Goal: Task Accomplishment & Management: Use online tool/utility

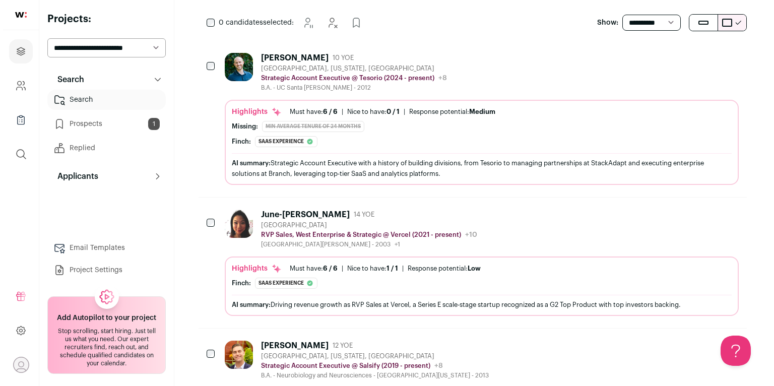
scroll to position [146, 0]
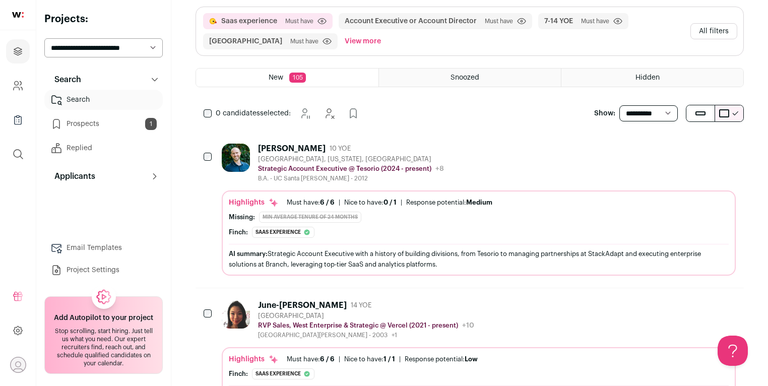
click at [341, 165] on p "Strategic Account Executive @ Tesorio (2024 - present)" at bounding box center [344, 169] width 173 height 8
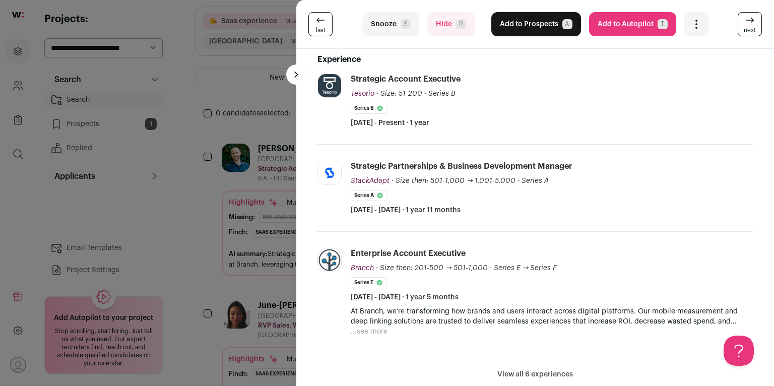
scroll to position [233, 0]
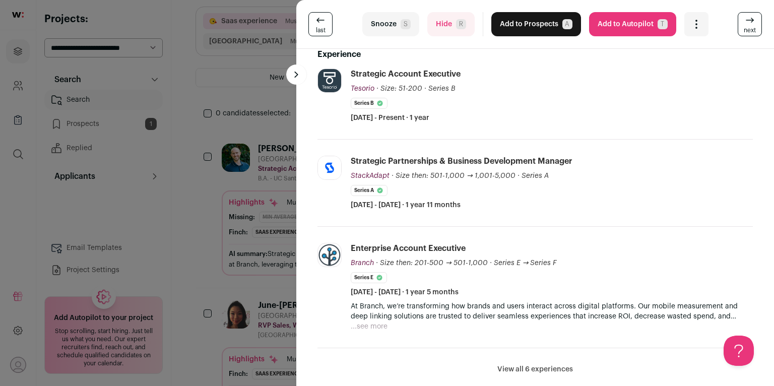
click at [397, 25] on button "Snooze S" at bounding box center [390, 24] width 57 height 24
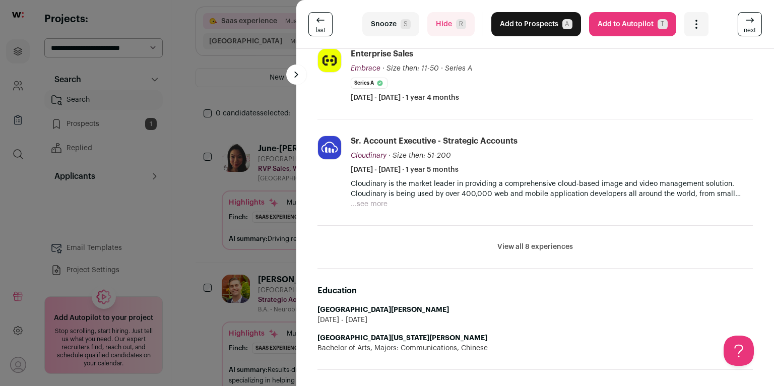
scroll to position [536, 0]
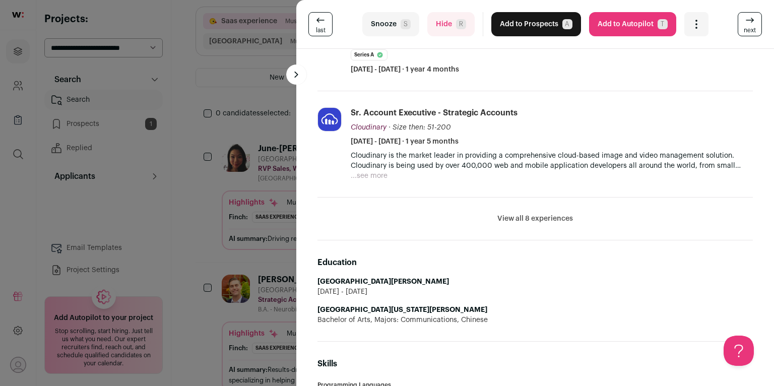
click at [521, 221] on button "View all 8 experiences" at bounding box center [535, 219] width 76 height 10
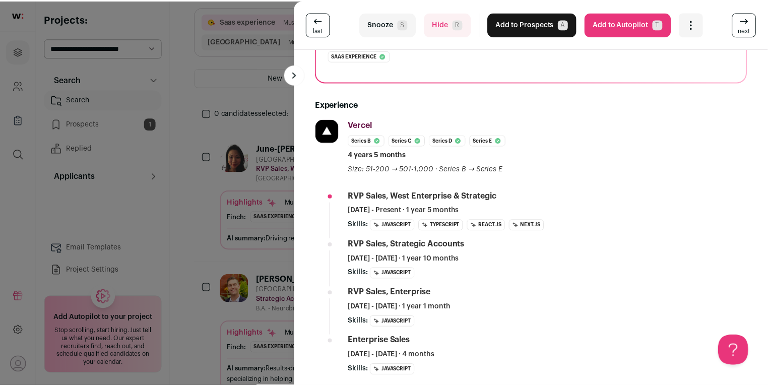
scroll to position [0, 0]
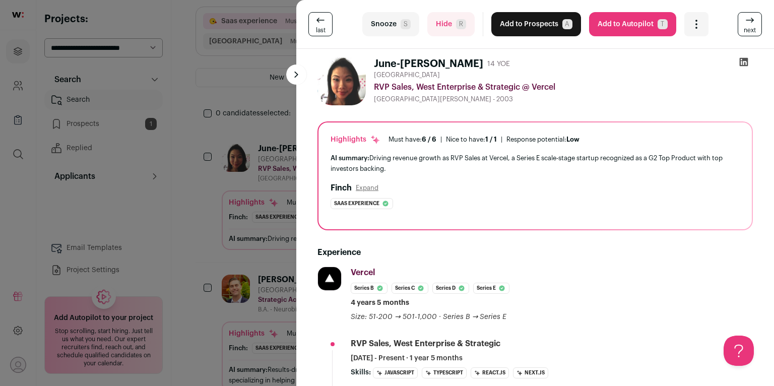
click at [276, 197] on div "last Snooze S Hide R Add to Prospects A Are you sure? June-June Shih is already…" at bounding box center [387, 193] width 774 height 386
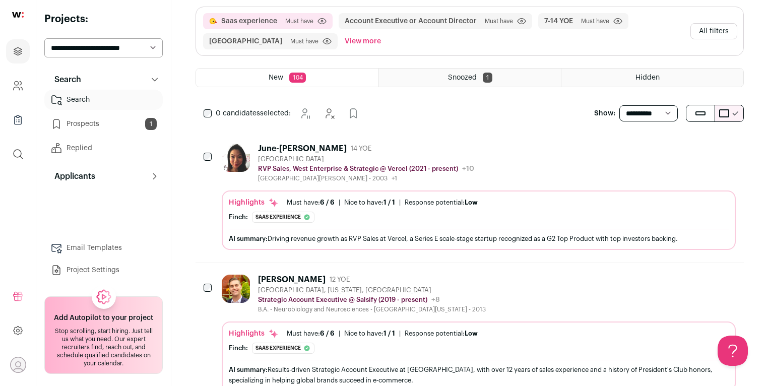
scroll to position [224, 0]
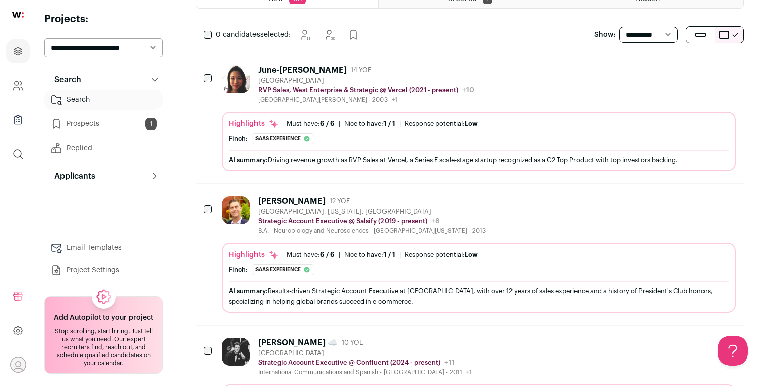
click at [289, 230] on div "[PERSON_NAME] 12 YOE [GEOGRAPHIC_DATA], [US_STATE], [GEOGRAPHIC_DATA] Strategic…" at bounding box center [479, 254] width 514 height 117
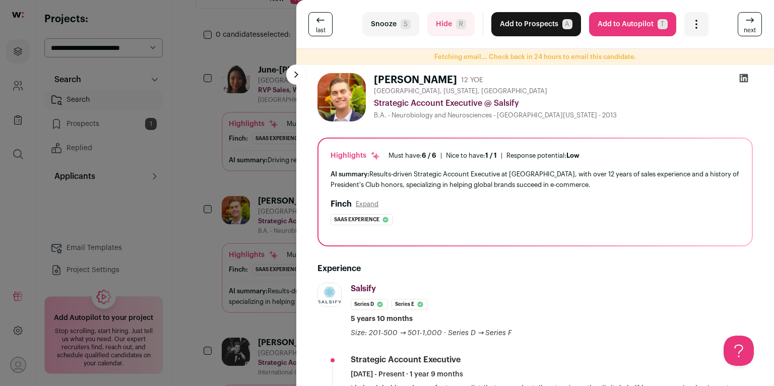
click at [231, 251] on div "last Snooze S Hide R Add to Prospects A Are you sure? [PERSON_NAME] is already …" at bounding box center [387, 193] width 774 height 386
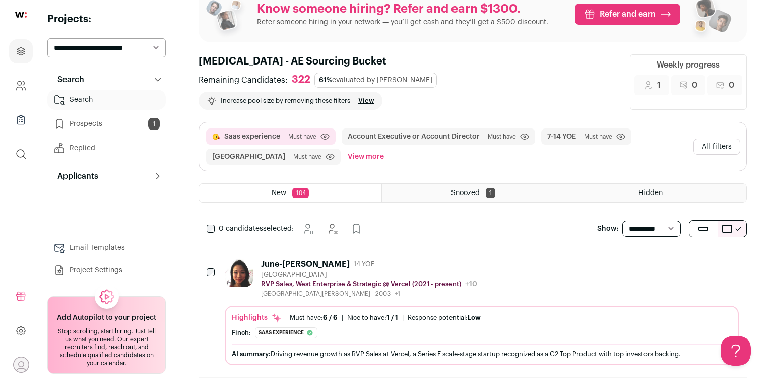
scroll to position [0, 0]
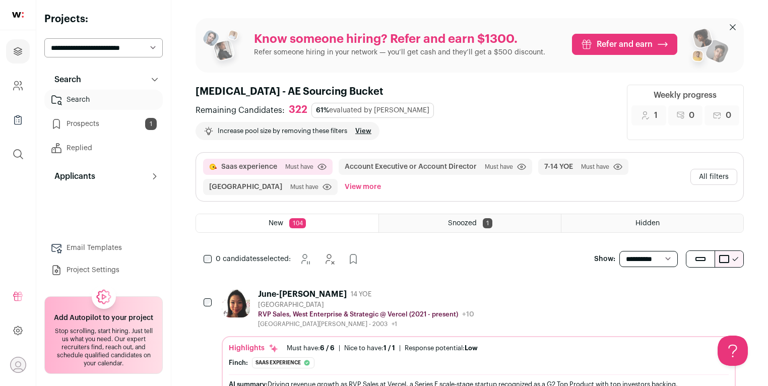
click at [698, 169] on button "All filters" at bounding box center [713, 177] width 47 height 16
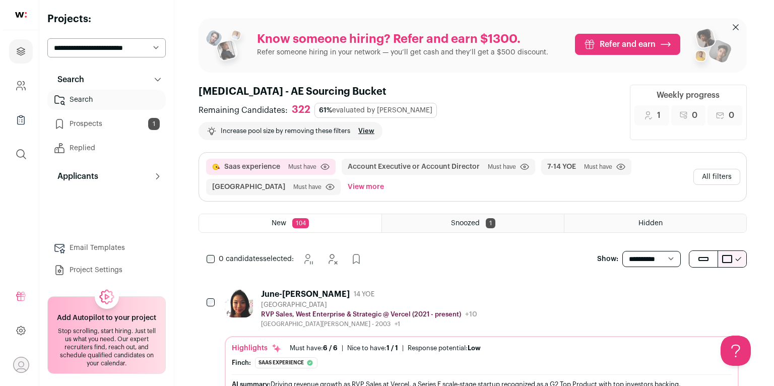
scroll to position [130, 0]
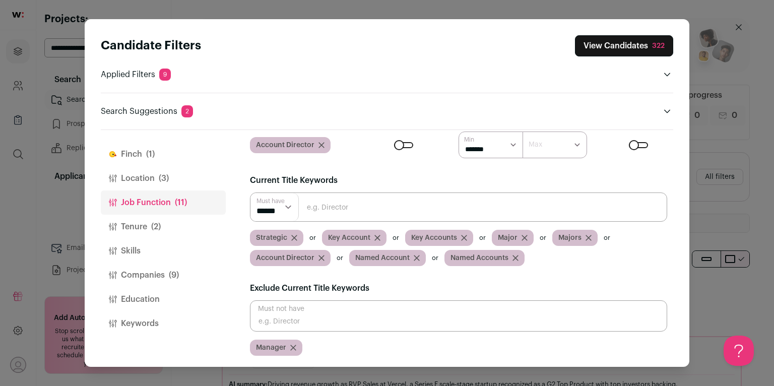
click at [173, 269] on span "(9)" at bounding box center [174, 275] width 10 height 12
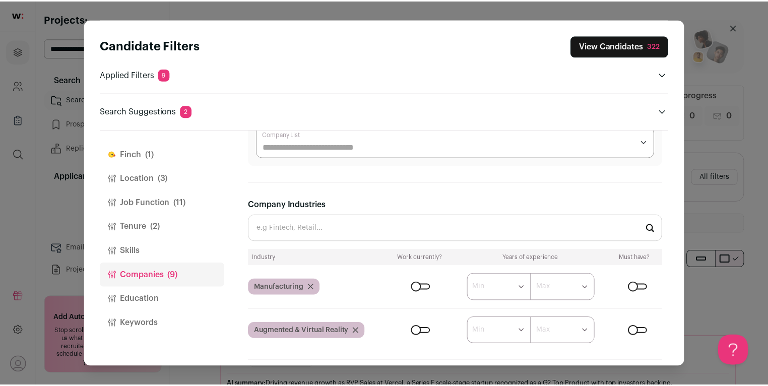
scroll to position [208, 0]
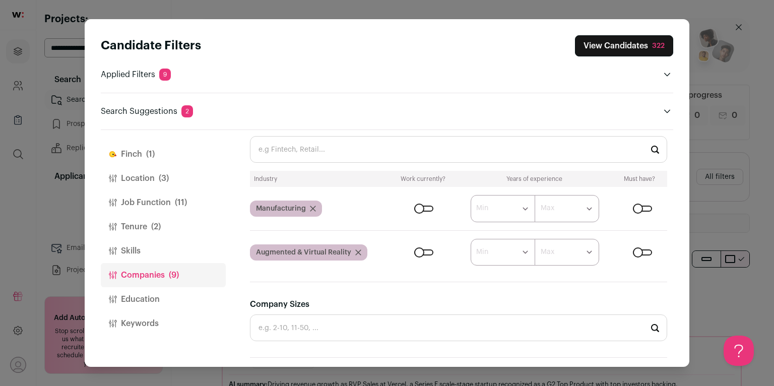
click at [420, 207] on div "Close modal via background" at bounding box center [423, 209] width 19 height 6
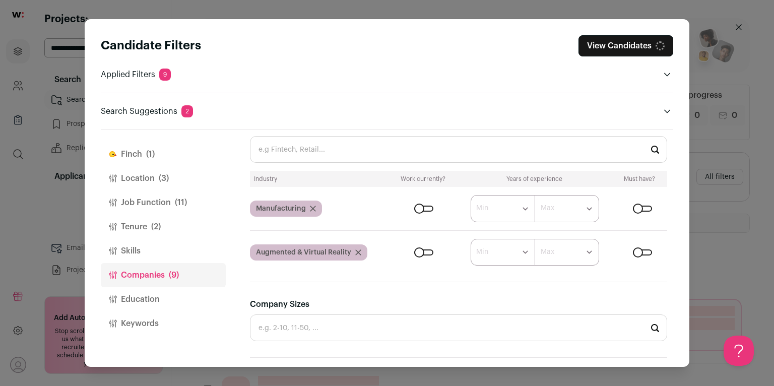
click at [417, 249] on div "Close modal via background" at bounding box center [423, 252] width 19 height 6
click at [653, 43] on button "View Candidates 59" at bounding box center [626, 45] width 94 height 21
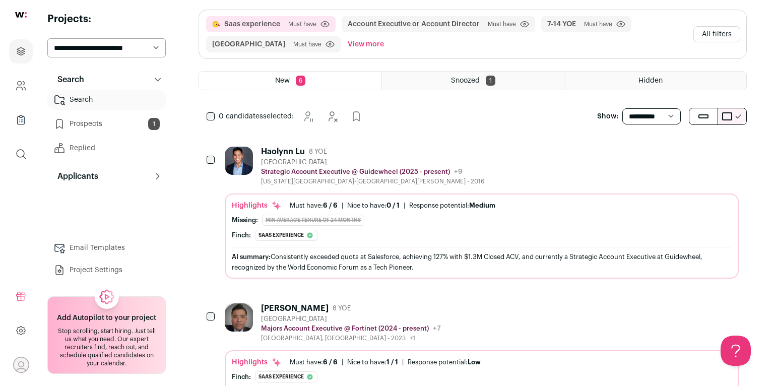
scroll to position [143, 0]
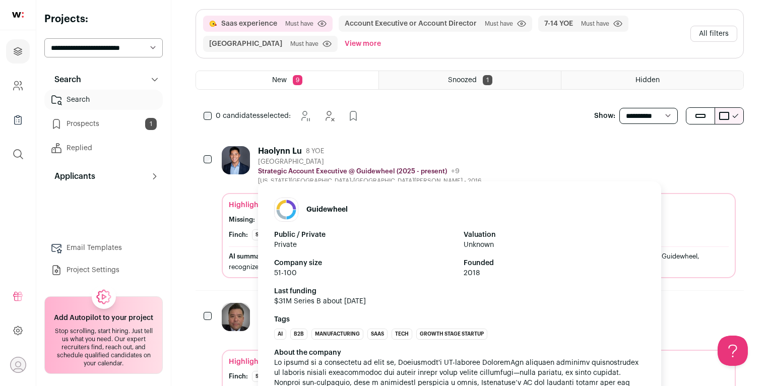
click at [420, 167] on p "Strategic Account Executive @ Guidewheel (2025 - present)" at bounding box center [352, 171] width 189 height 8
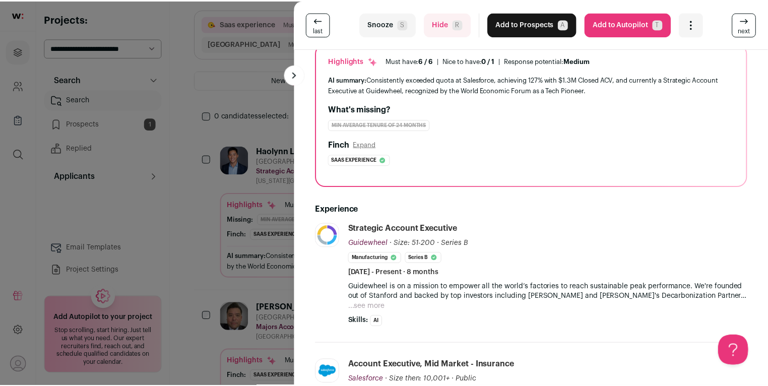
scroll to position [229, 0]
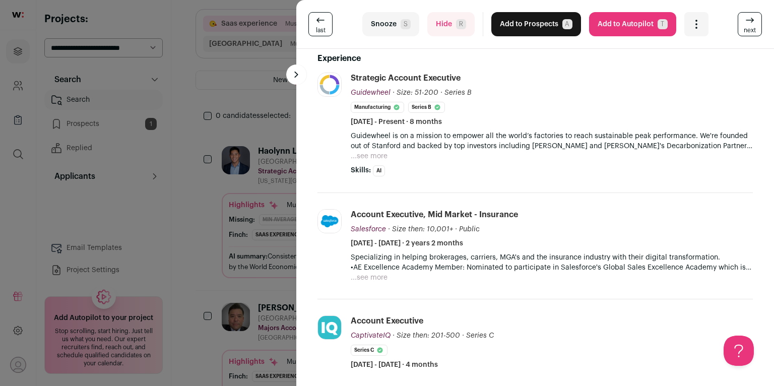
click at [267, 141] on div "last Snooze S Hide R Add to Prospects A Are you sure? Haolynn Lu is already in …" at bounding box center [387, 193] width 774 height 386
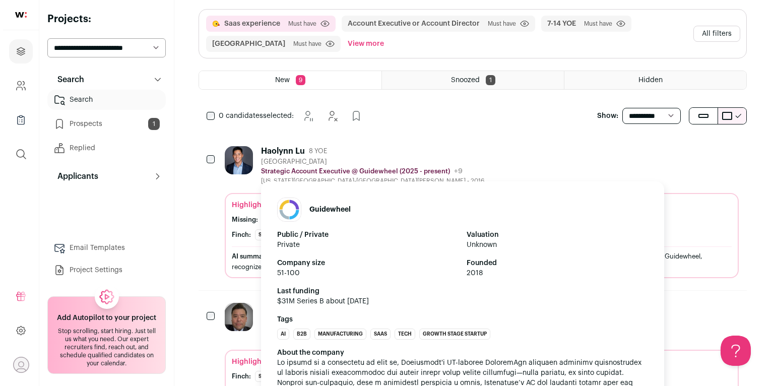
scroll to position [145, 0]
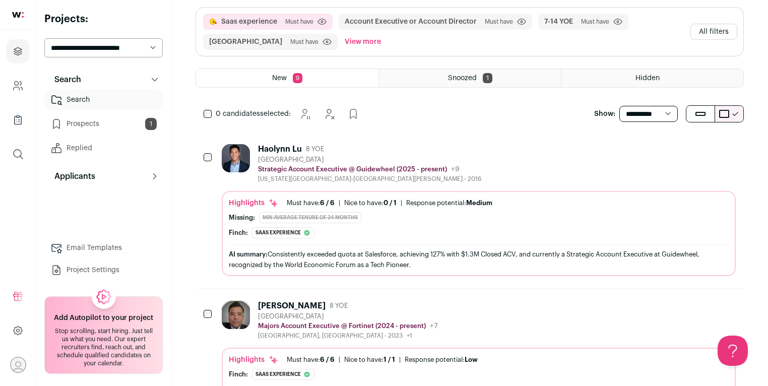
click at [332, 156] on div "[GEOGRAPHIC_DATA]" at bounding box center [369, 160] width 223 height 8
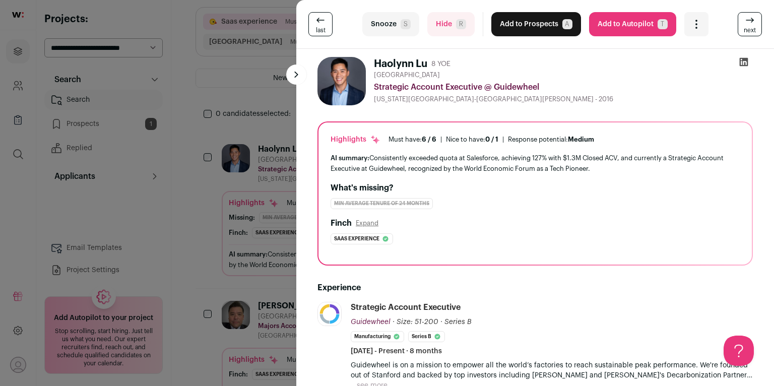
click at [401, 25] on span "S" at bounding box center [406, 24] width 10 height 10
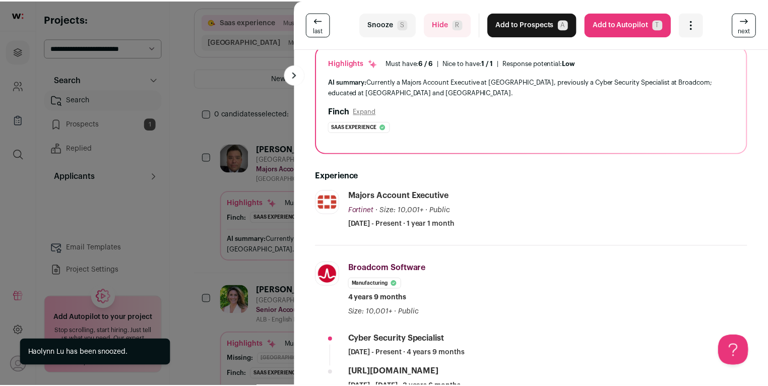
scroll to position [168, 0]
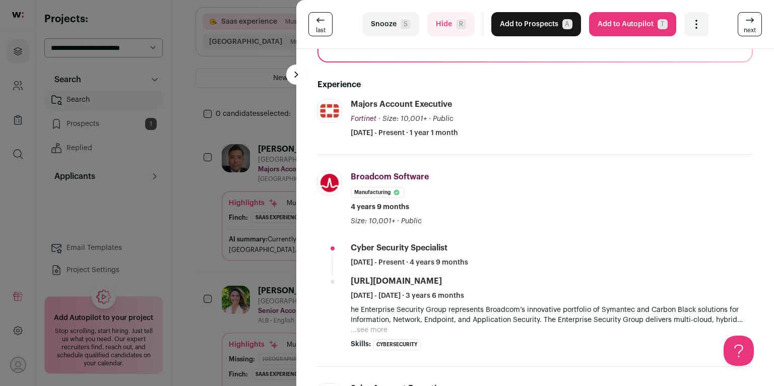
click at [240, 189] on div "last Snooze S Hide R Add to Prospects A Are you sure? [PERSON_NAME] is already …" at bounding box center [387, 193] width 774 height 386
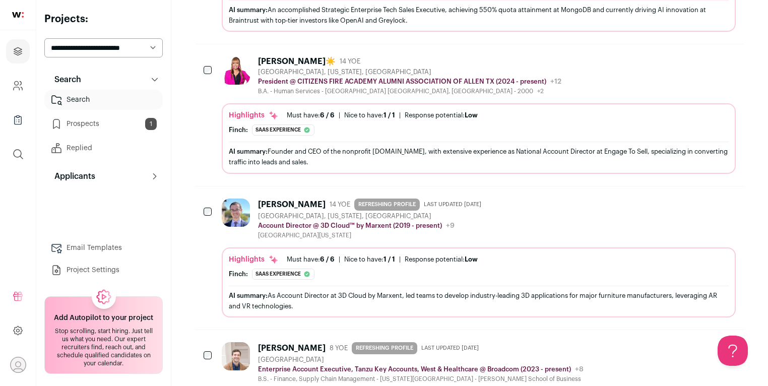
scroll to position [712, 0]
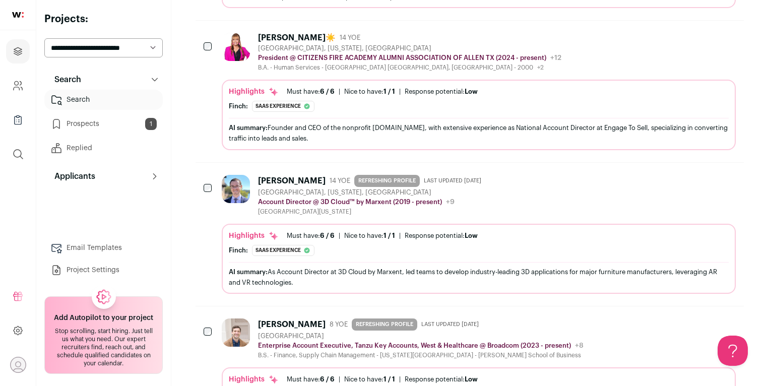
click at [326, 188] on div "[GEOGRAPHIC_DATA], [US_STATE], [GEOGRAPHIC_DATA]" at bounding box center [371, 192] width 227 height 8
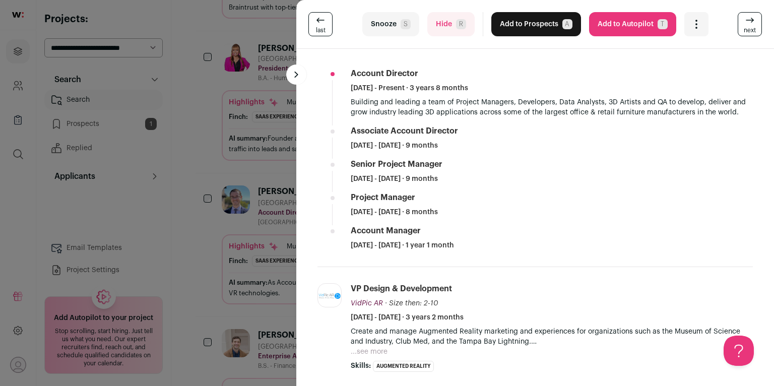
scroll to position [305, 0]
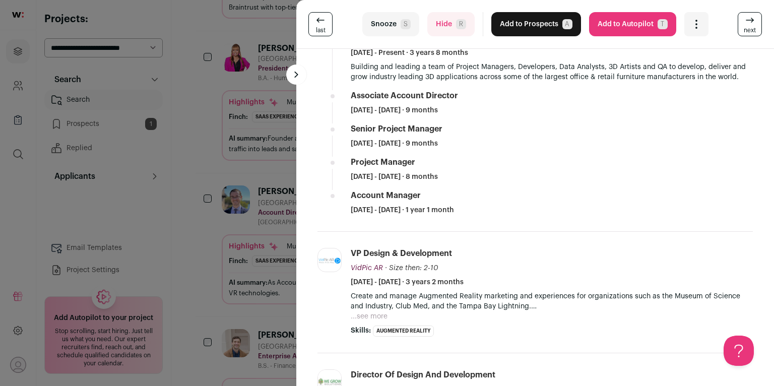
click at [211, 197] on div "last Snooze S Hide R Add to Prospects A Are you sure? [PERSON_NAME] is already …" at bounding box center [387, 193] width 774 height 386
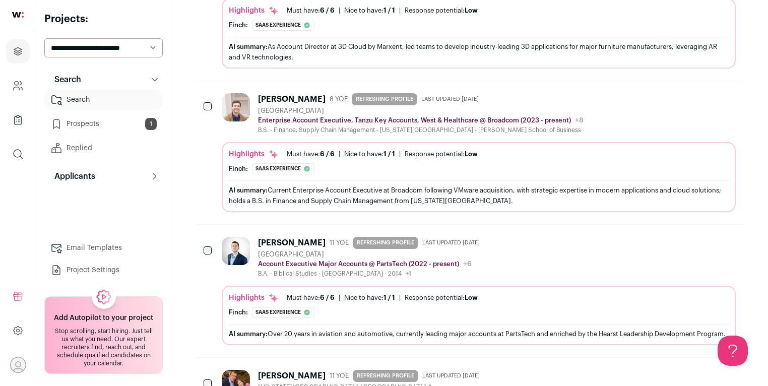
scroll to position [938, 0]
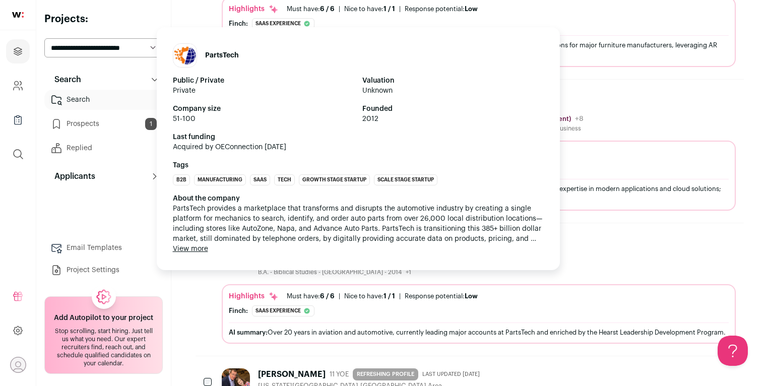
click at [283, 245] on div "PartsTech Public / Private Private Valuation Unknown Company size 51-100 Founde…" at bounding box center [358, 148] width 403 height 243
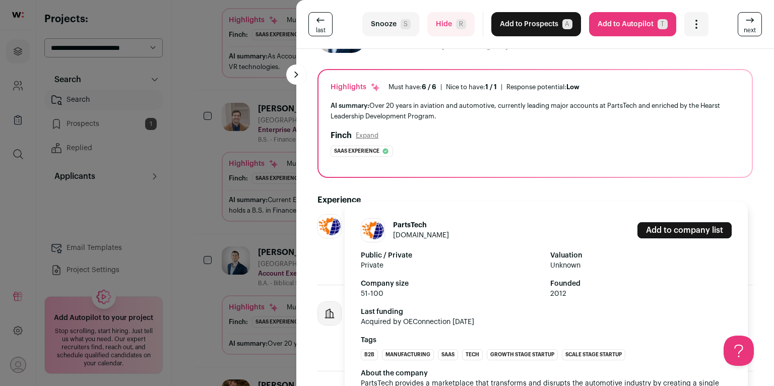
scroll to position [141, 0]
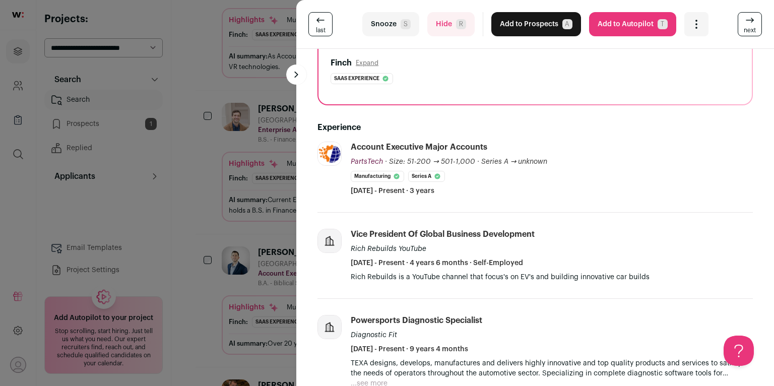
click at [277, 213] on div "last Snooze S Hide R Add to Prospects A Are you sure? [PERSON_NAME] is already …" at bounding box center [387, 193] width 774 height 386
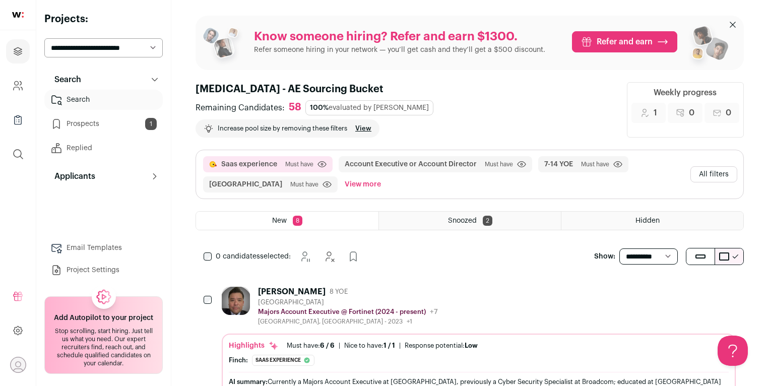
scroll to position [0, 0]
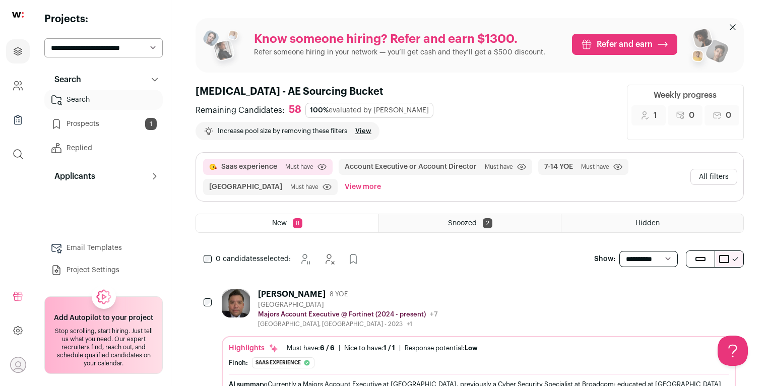
click at [662, 253] on select "**********" at bounding box center [648, 259] width 58 height 16
click at [619, 251] on select "**********" at bounding box center [648, 259] width 58 height 16
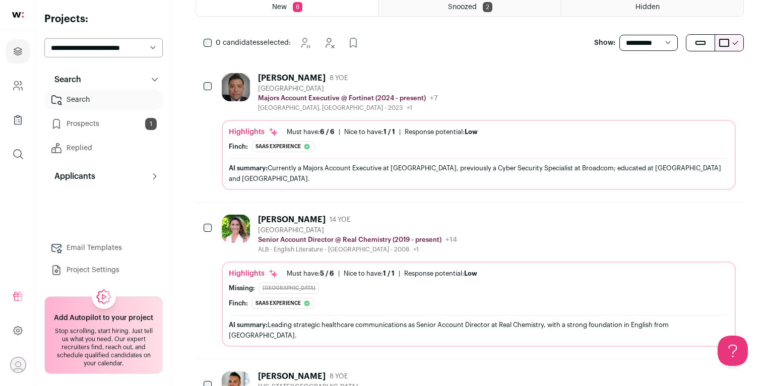
scroll to position [147, 0]
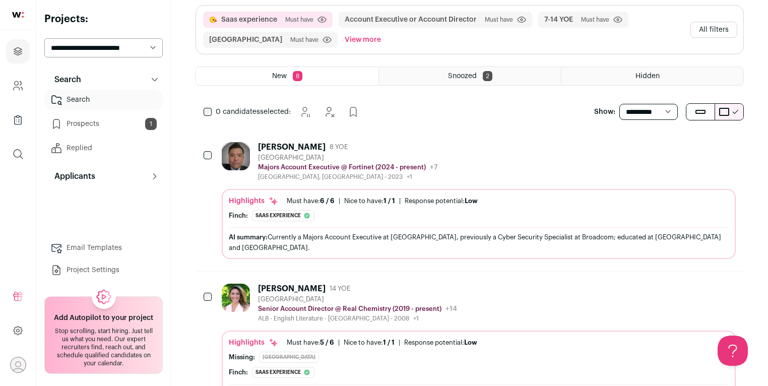
click at [627, 104] on select "**********" at bounding box center [648, 112] width 58 height 16
click at [619, 104] on select "**********" at bounding box center [648, 112] width 58 height 16
click at [642, 104] on select "**********" at bounding box center [648, 112] width 58 height 16
select select "**"
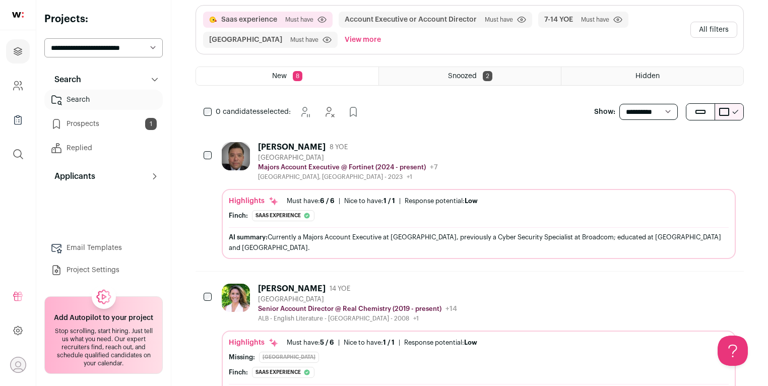
click at [619, 104] on select "**********" at bounding box center [648, 112] width 58 height 16
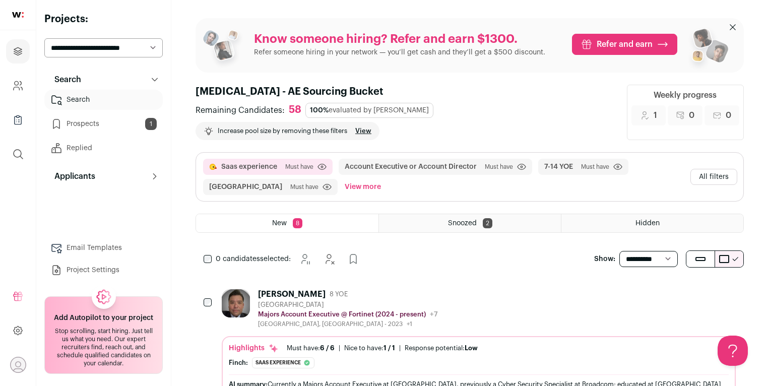
click at [698, 169] on button "All filters" at bounding box center [713, 177] width 47 height 16
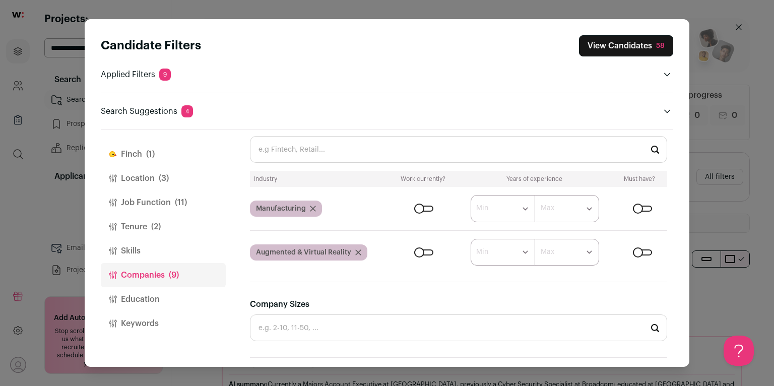
click at [120, 302] on button "Education" at bounding box center [163, 299] width 125 height 24
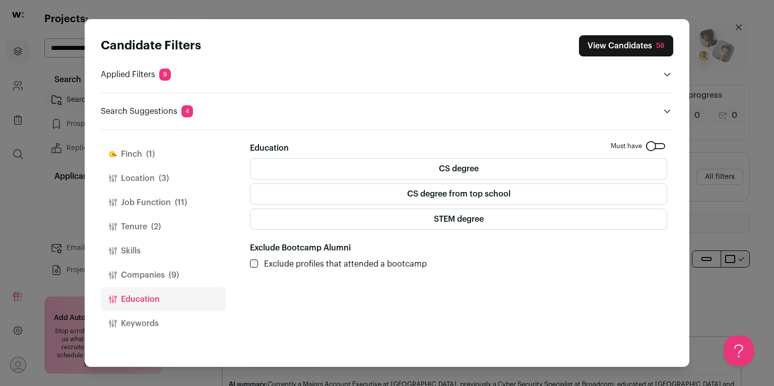
click at [137, 274] on button "Companies (9)" at bounding box center [163, 275] width 125 height 24
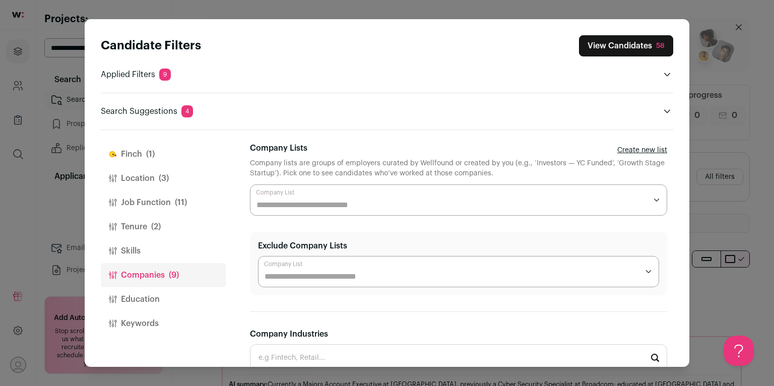
click at [152, 299] on button "Education" at bounding box center [163, 299] width 125 height 24
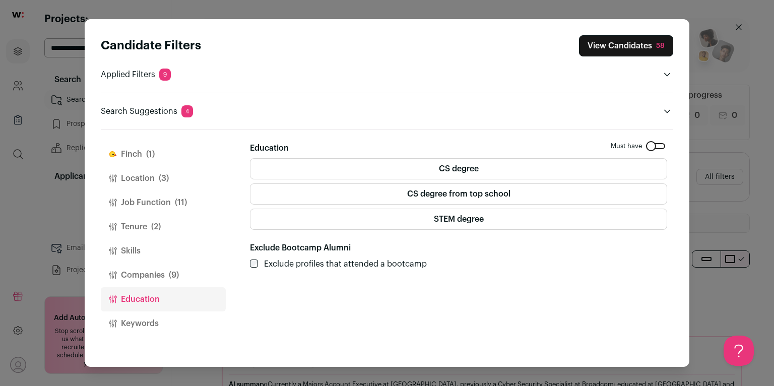
click at [155, 279] on button "Companies (9)" at bounding box center [163, 275] width 125 height 24
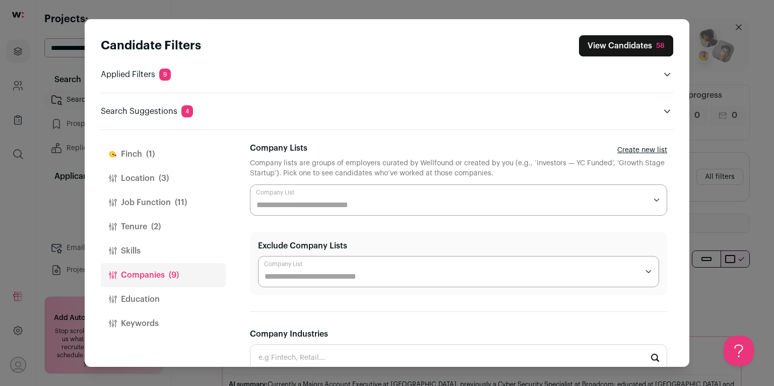
click at [156, 248] on button "Skills" at bounding box center [163, 251] width 125 height 24
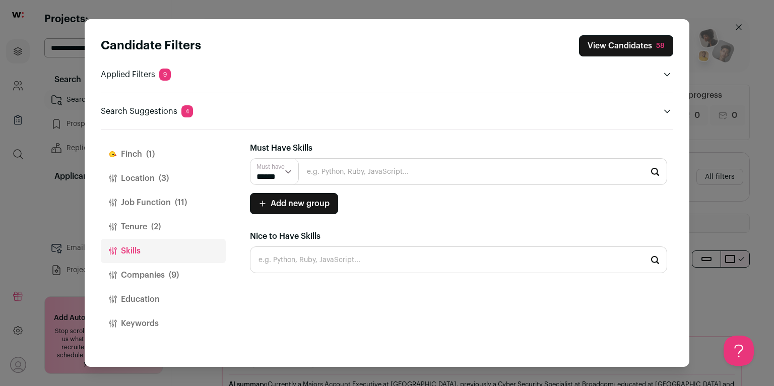
click at [157, 282] on button "Companies (9)" at bounding box center [163, 275] width 125 height 24
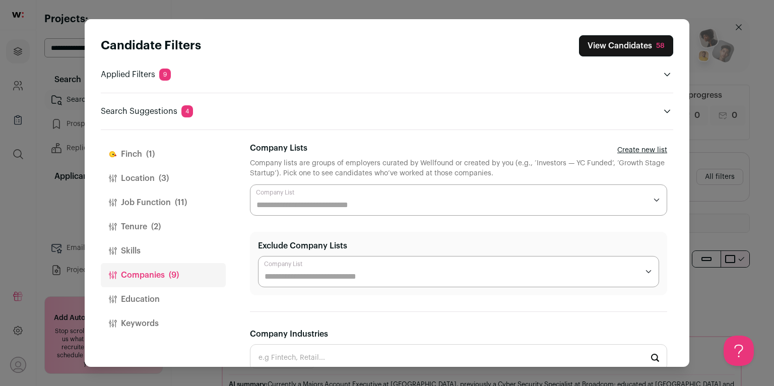
click at [156, 293] on button "Education" at bounding box center [163, 299] width 125 height 24
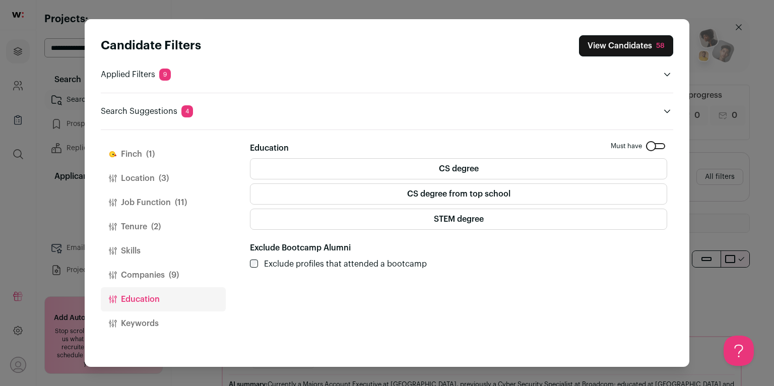
click at [154, 268] on button "Companies (9)" at bounding box center [163, 275] width 125 height 24
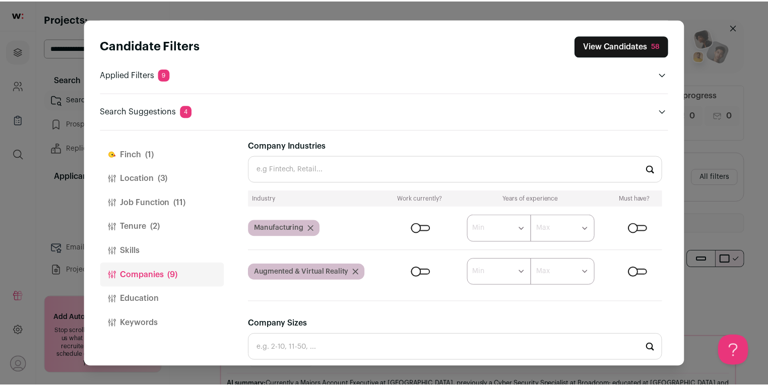
scroll to position [181, 0]
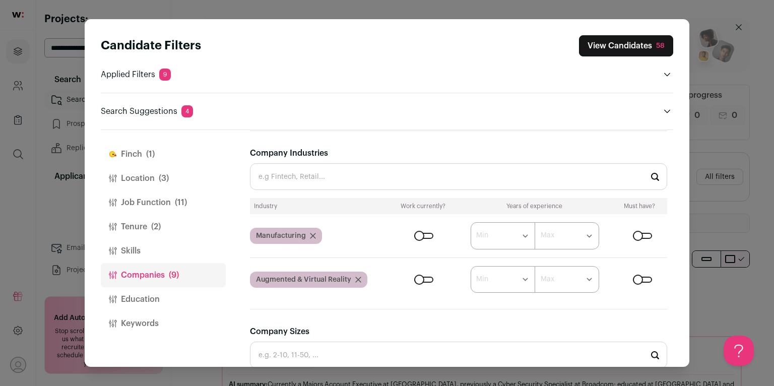
click at [363, 180] on input "Company Industries" at bounding box center [458, 176] width 417 height 27
type input "SaaS"
click at [306, 204] on li "SaaS" at bounding box center [458, 203] width 416 height 27
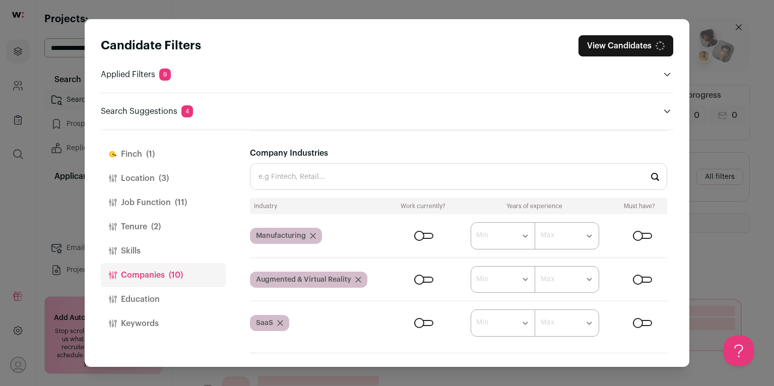
click at [420, 320] on div "Close modal via background" at bounding box center [423, 323] width 19 height 6
click at [648, 48] on button "View Candidates 1,113" at bounding box center [623, 45] width 101 height 21
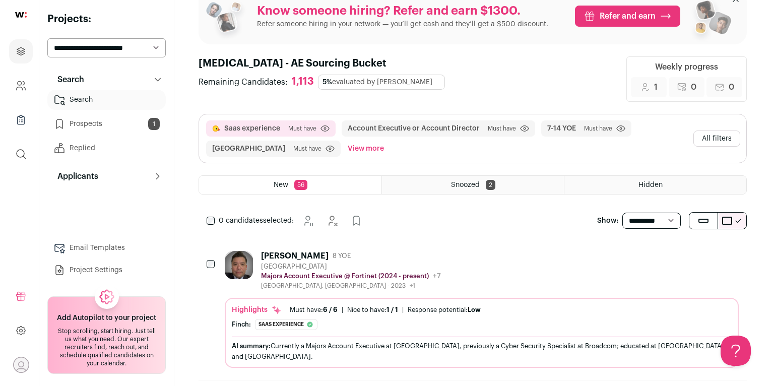
scroll to position [0, 0]
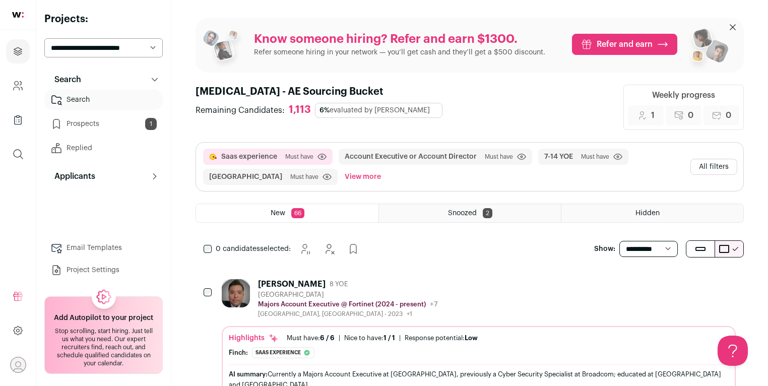
click at [730, 164] on button "All filters" at bounding box center [713, 167] width 47 height 16
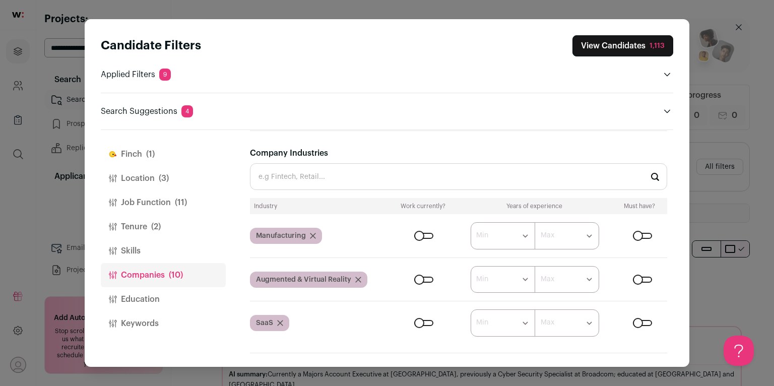
click at [161, 200] on button "Job Function (11)" at bounding box center [163, 202] width 125 height 24
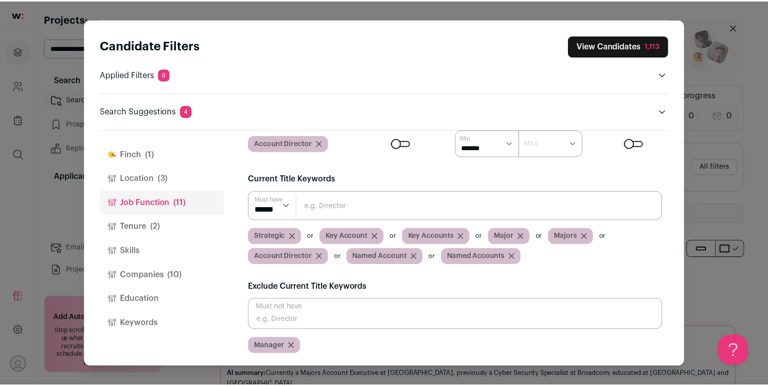
scroll to position [130, 0]
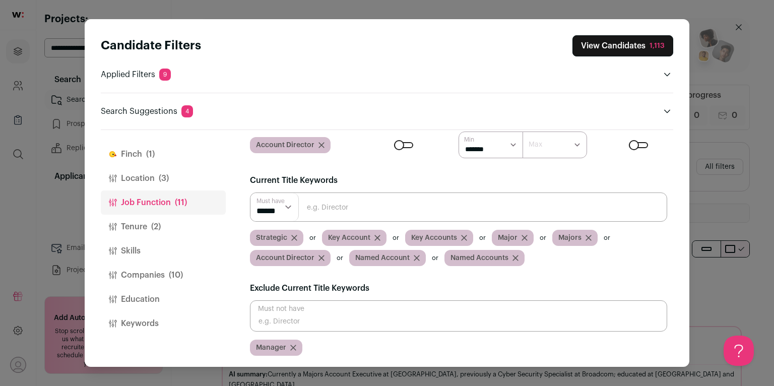
click at [333, 311] on input "Close modal via background" at bounding box center [458, 315] width 417 height 31
type input "Ads"
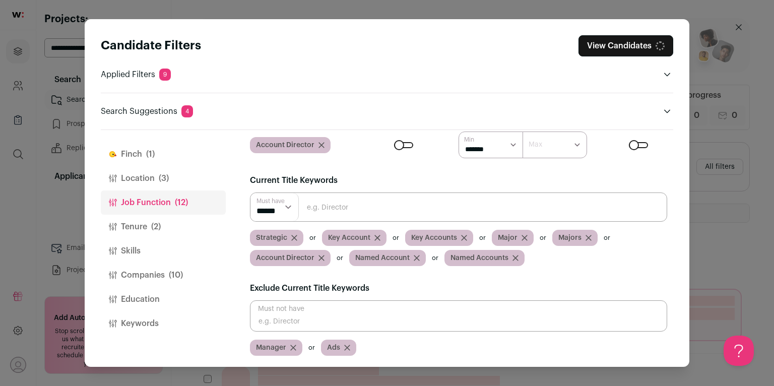
click at [328, 313] on input "Close modal via background" at bounding box center [458, 315] width 417 height 31
type input "Advertising"
click at [326, 319] on input "Close modal via background" at bounding box center [458, 315] width 417 height 31
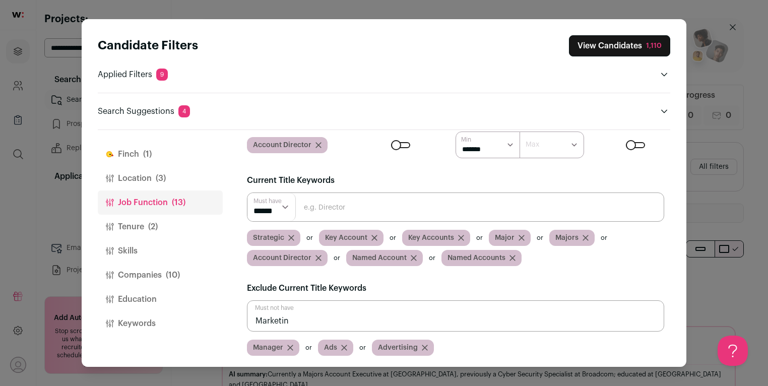
scroll to position [0, 0]
type input "Marketing"
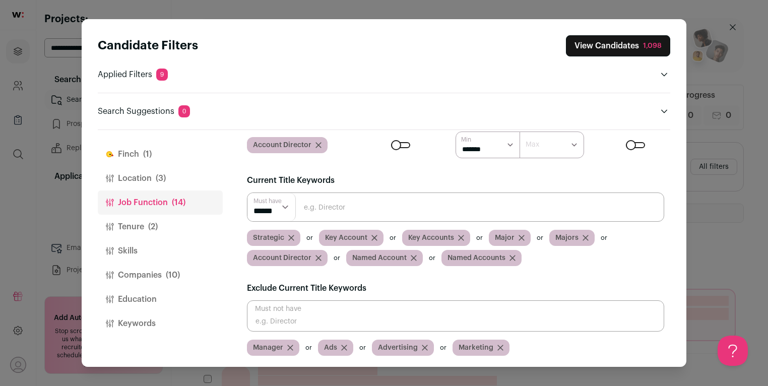
click at [640, 45] on button "View Candidates 1,098" at bounding box center [618, 45] width 104 height 21
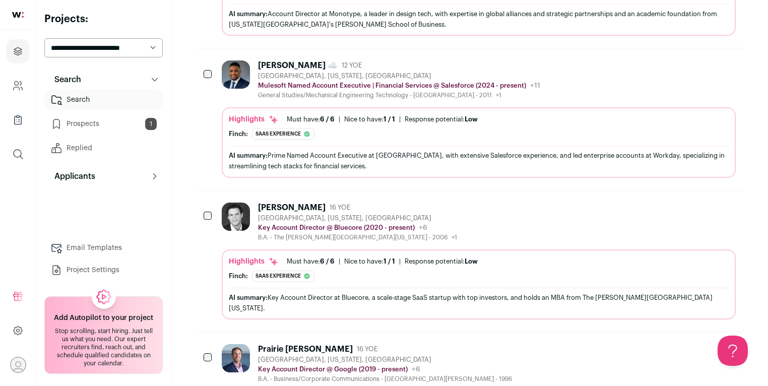
scroll to position [840, 0]
